Goal: Check status: Check status

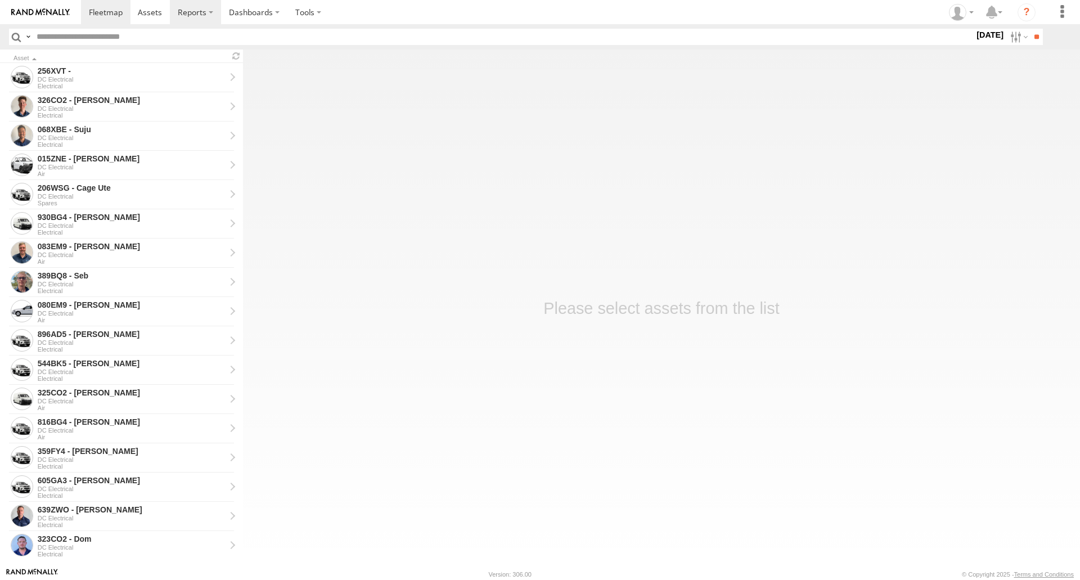
click at [111, 16] on span at bounding box center [106, 12] width 34 height 11
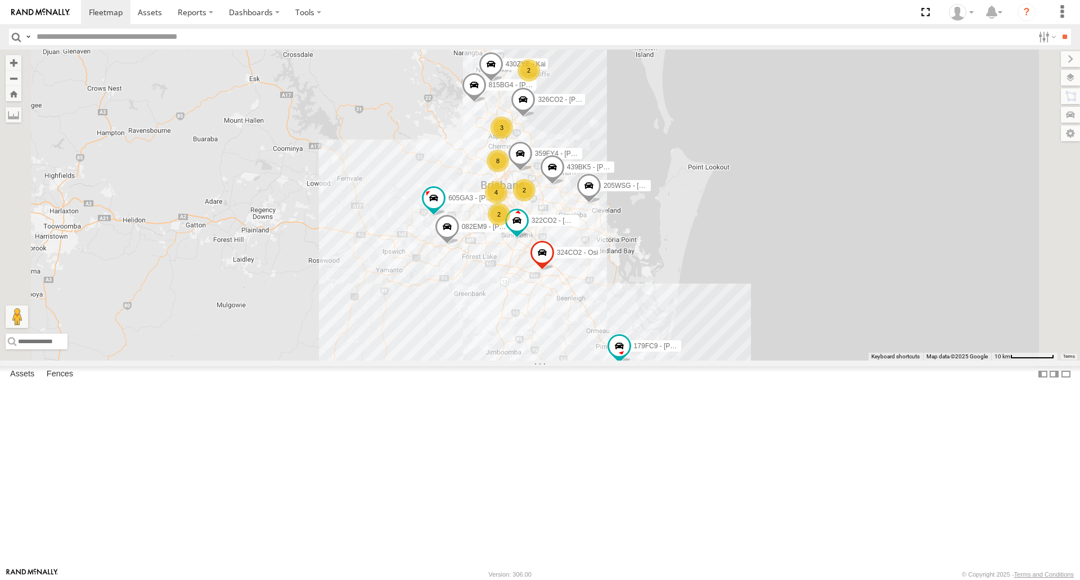
scroll to position [56, 0]
click at [0, 0] on span at bounding box center [0, 0] width 0 height 0
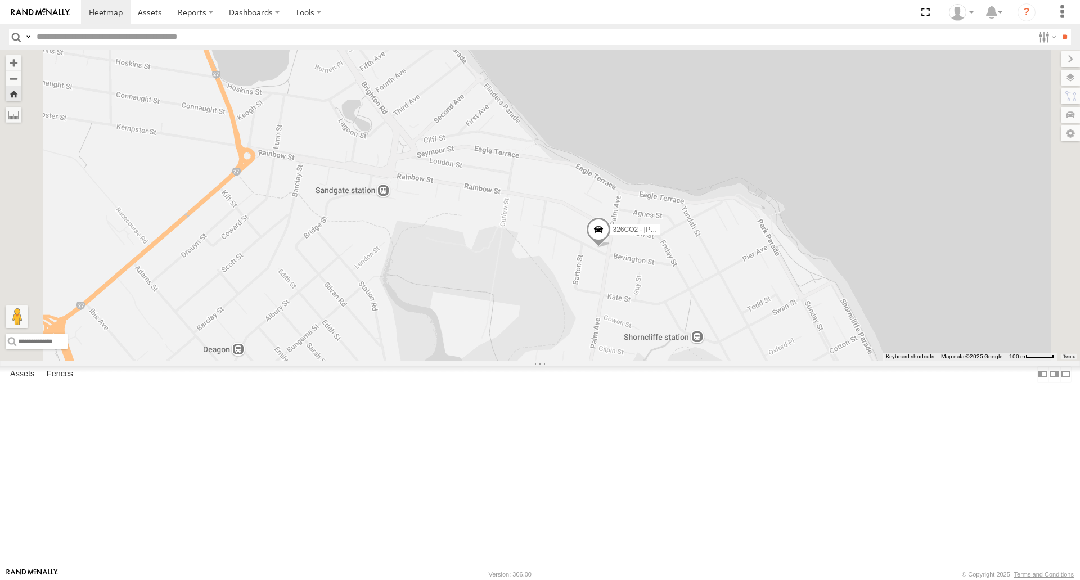
drag, startPoint x: 751, startPoint y: 399, endPoint x: 773, endPoint y: 393, distance: 22.6
click at [773, 360] on div "326CO2 - [PERSON_NAME]" at bounding box center [540, 204] width 1080 height 310
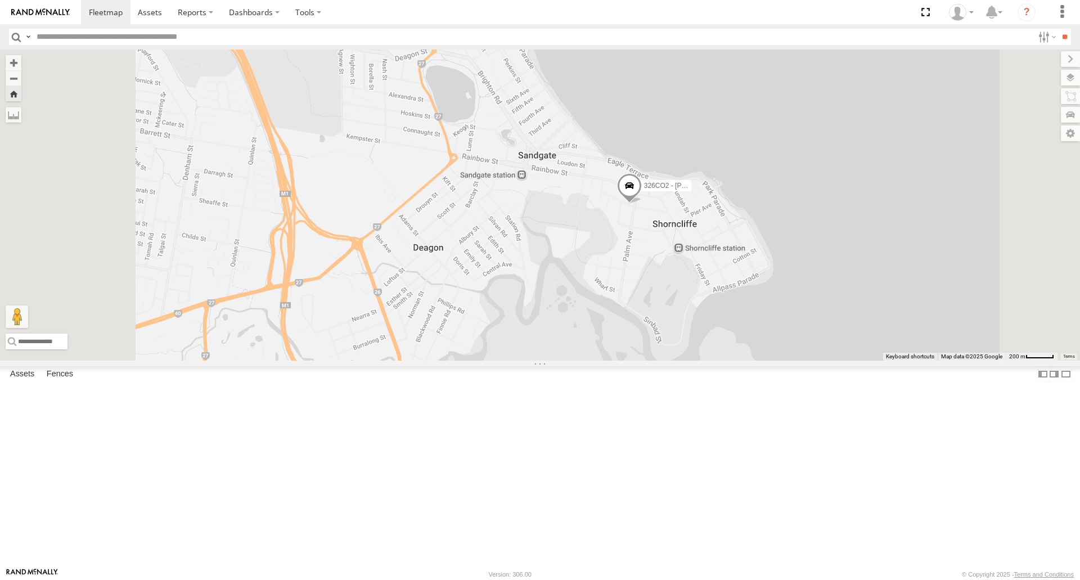
drag, startPoint x: 795, startPoint y: 463, endPoint x: 798, endPoint y: 397, distance: 65.8
click at [798, 360] on div "326CO2 - [PERSON_NAME]" at bounding box center [540, 204] width 1080 height 310
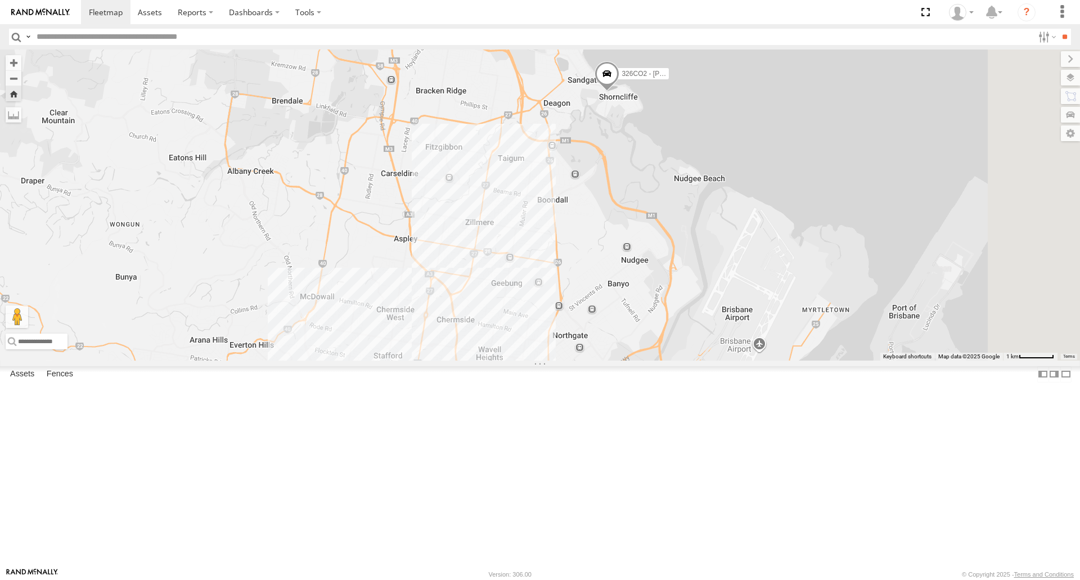
drag, startPoint x: 806, startPoint y: 460, endPoint x: 763, endPoint y: 274, distance: 189.9
click at [763, 274] on div "326CO2 - [PERSON_NAME]" at bounding box center [540, 204] width 1080 height 310
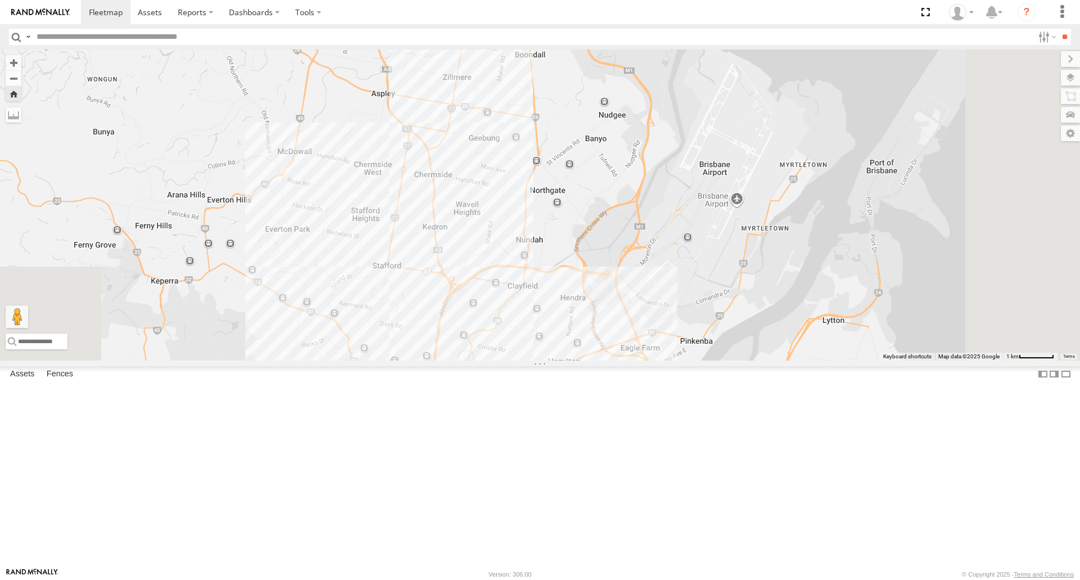
drag, startPoint x: 852, startPoint y: 405, endPoint x: 831, endPoint y: 251, distance: 155.0
click at [831, 251] on div "326CO2 - [PERSON_NAME]" at bounding box center [540, 204] width 1080 height 310
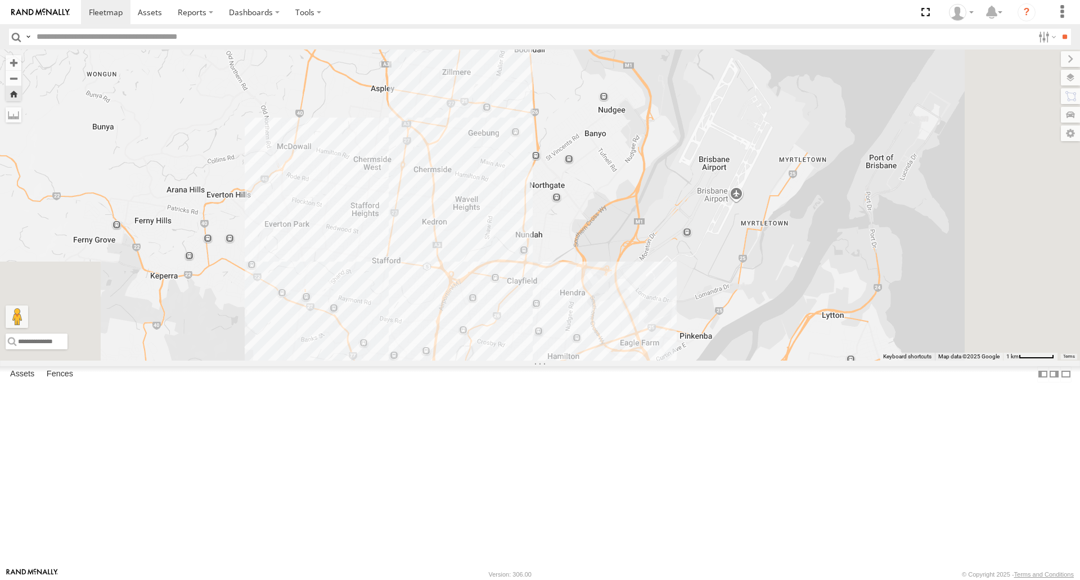
scroll to position [0, 0]
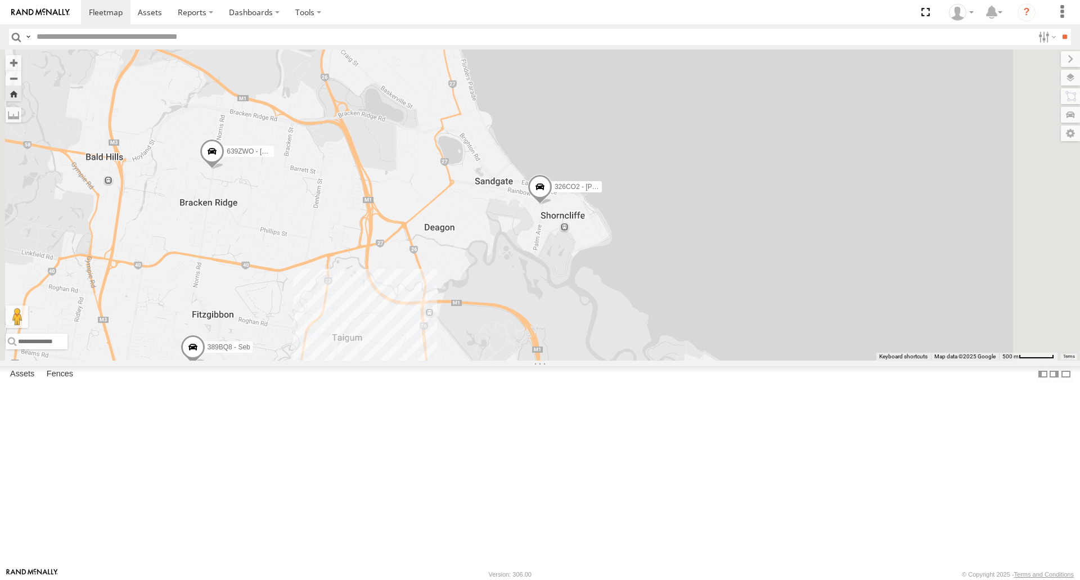
click at [0, 0] on span at bounding box center [0, 0] width 0 height 0
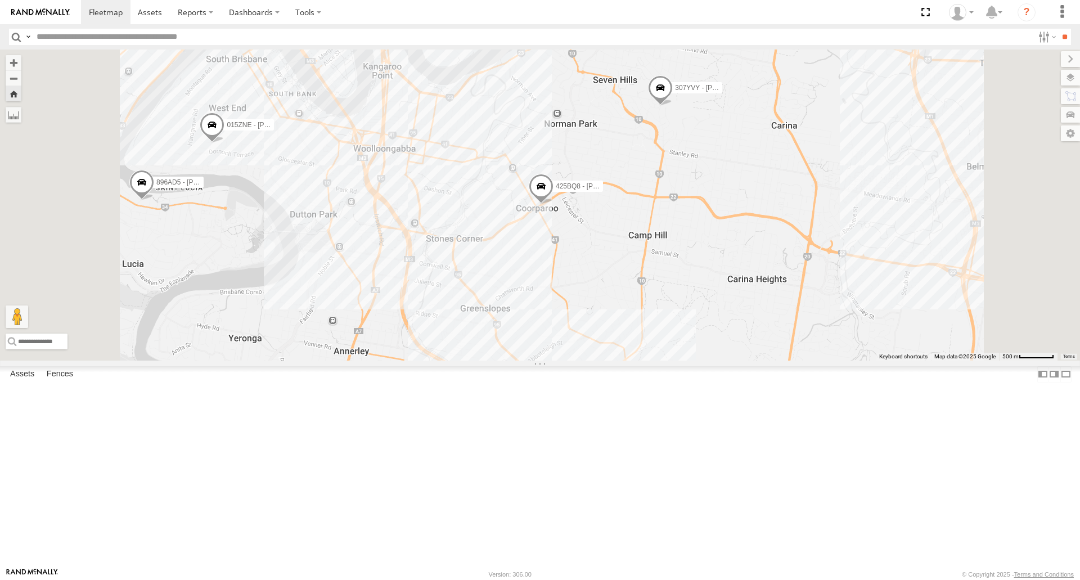
click at [0, 0] on link at bounding box center [0, 0] width 0 height 0
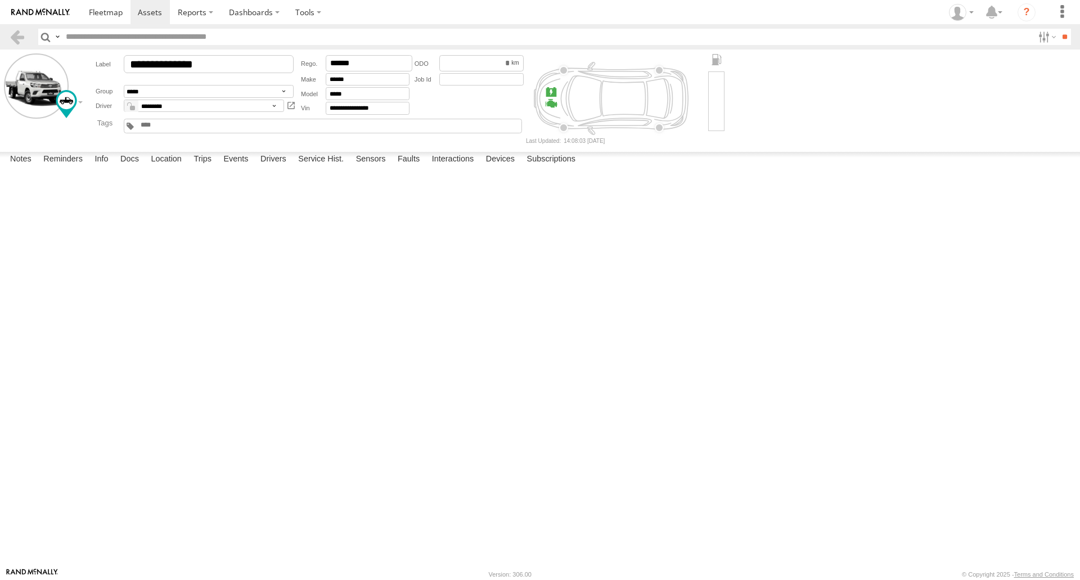
drag, startPoint x: 246, startPoint y: 174, endPoint x: 370, endPoint y: 177, distance: 123.2
click at [0, 0] on div "Ignition Coil C Primary/Secondary Circuit Malfunction" at bounding box center [0, 0] width 0 height 0
click at [0, 0] on div "16:12 01/05/2025 P0353 1 Ignition Coil C Primary/Secondary Circuit Malfunction …" at bounding box center [0, 0] width 0 height 0
click at [93, 3] on link at bounding box center [105, 12] width 49 height 24
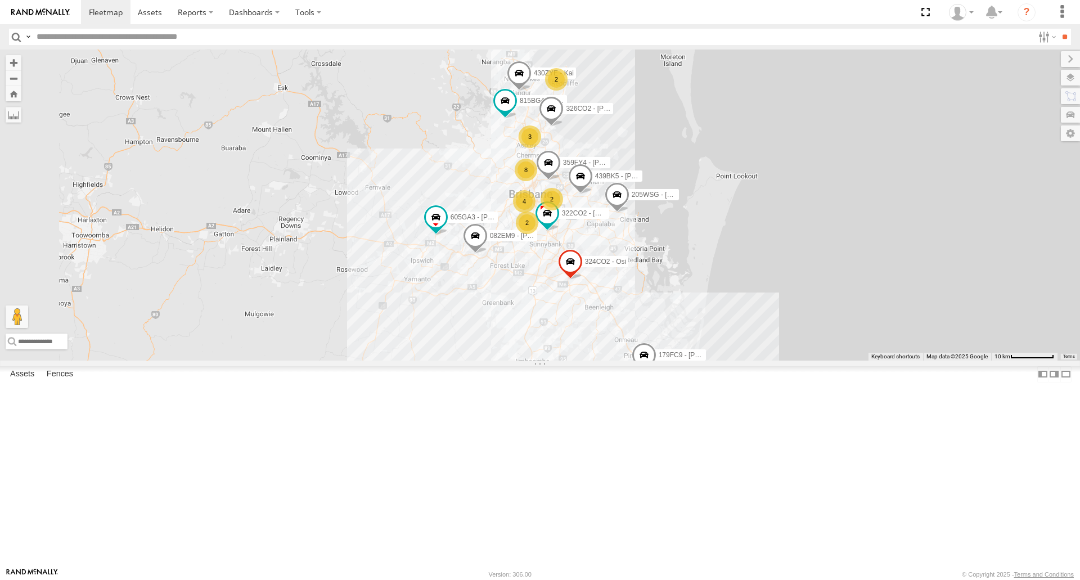
scroll to position [56, 0]
click at [0, 0] on link at bounding box center [0, 0] width 0 height 0
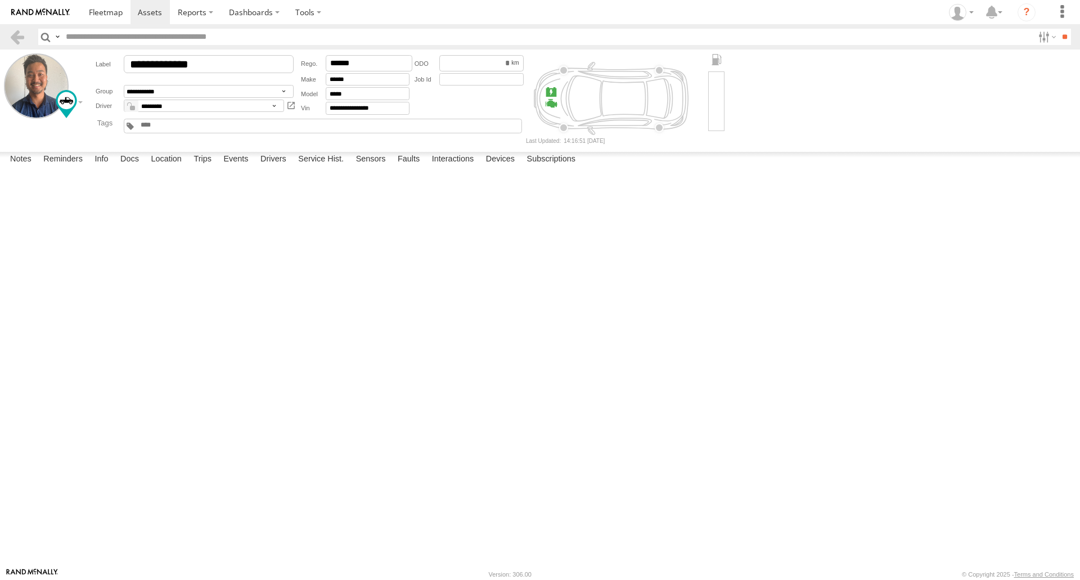
drag, startPoint x: 159, startPoint y: 175, endPoint x: 243, endPoint y: 193, distance: 86.4
click at [0, 0] on div "Catalyst System Efficiency Below Threshold (Bank 1)" at bounding box center [0, 0] width 0 height 0
click at [0, 0] on div "08:59 27/06/2025 P0420 1 Catalyst System Efficiency Below Threshold (Bank 1) OB…" at bounding box center [0, 0] width 0 height 0
click at [101, 18] on link at bounding box center [105, 12] width 49 height 24
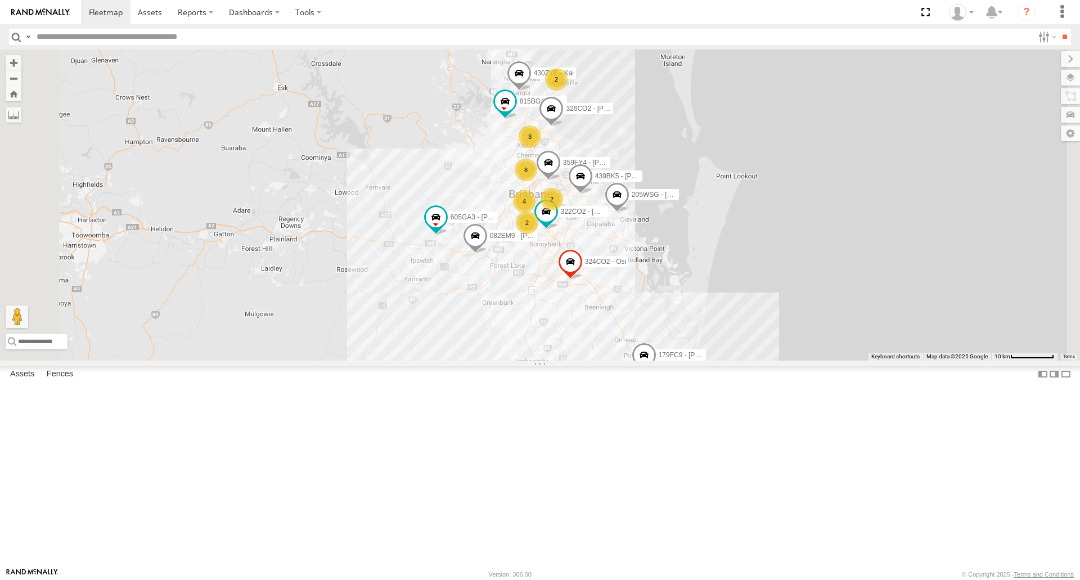
scroll to position [56, 0]
click at [0, 0] on div "487FI5 - [PERSON_NAME]" at bounding box center [0, 0] width 0 height 0
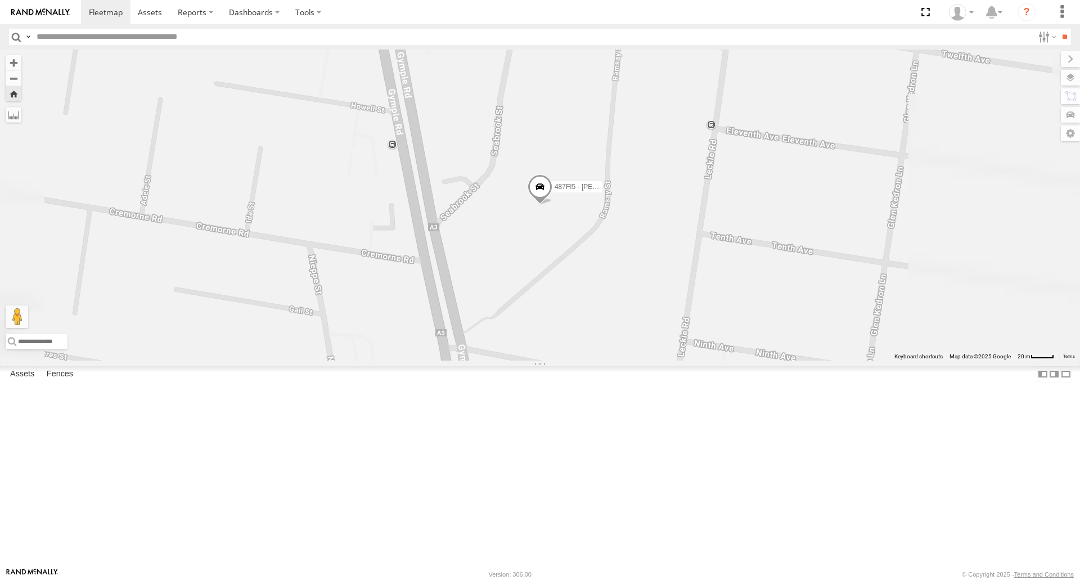
click at [0, 0] on div at bounding box center [0, 0] width 0 height 0
click at [0, 0] on link at bounding box center [0, 0] width 0 height 0
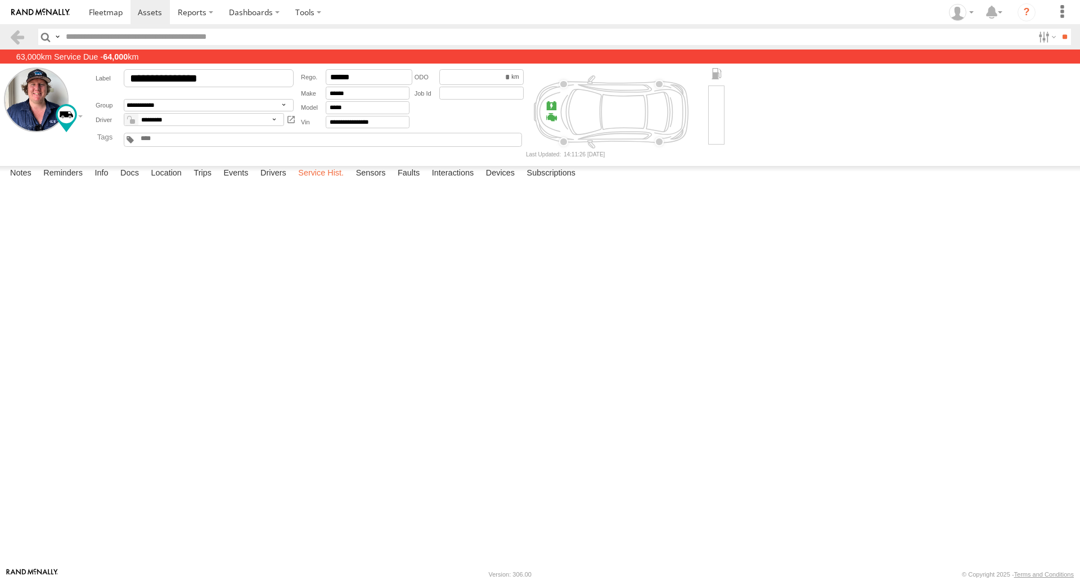
click at [325, 182] on label "Service Hist." at bounding box center [320, 174] width 57 height 16
click at [71, 182] on label "Reminders" at bounding box center [63, 174] width 51 height 16
click at [110, 12] on span at bounding box center [106, 12] width 34 height 11
